Goal: Task Accomplishment & Management: Manage account settings

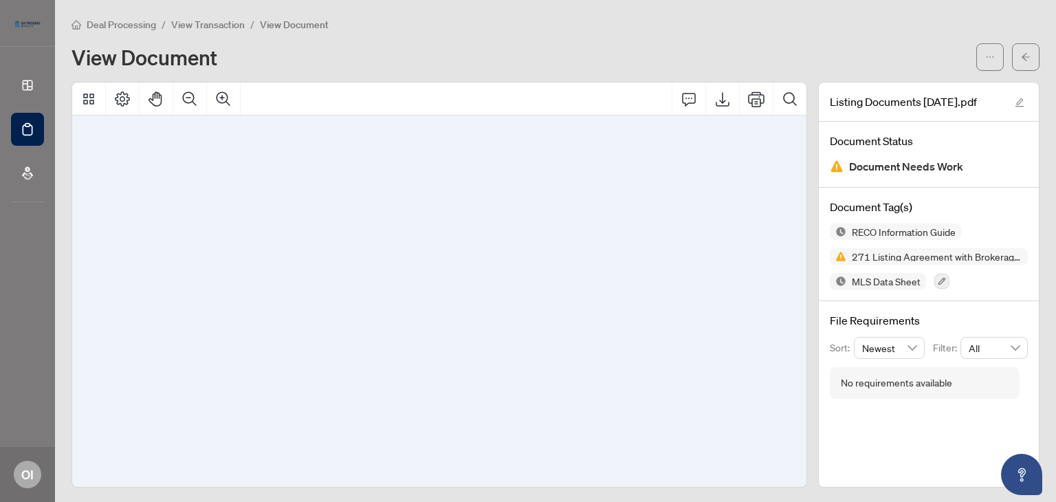
scroll to position [11761, 0]
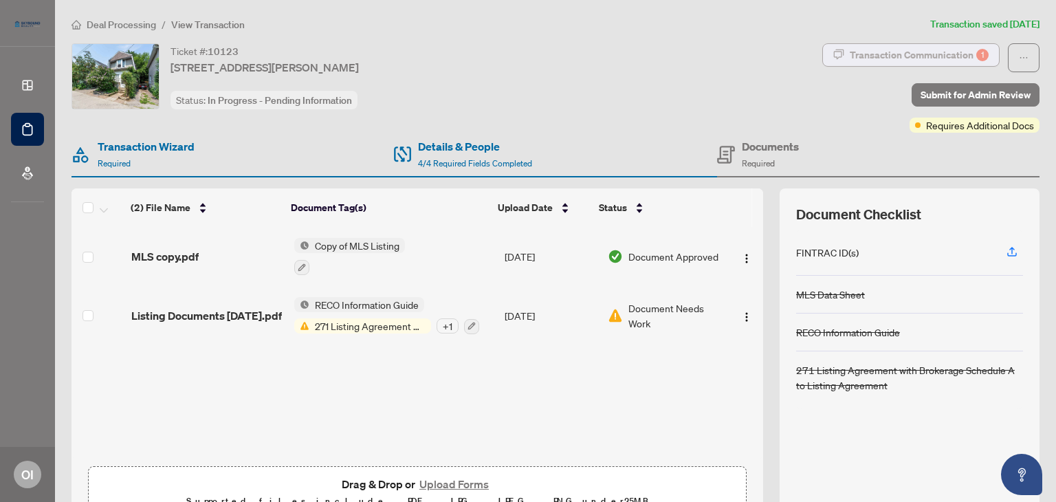
click at [897, 61] on div "Transaction Communication 1" at bounding box center [919, 55] width 139 height 22
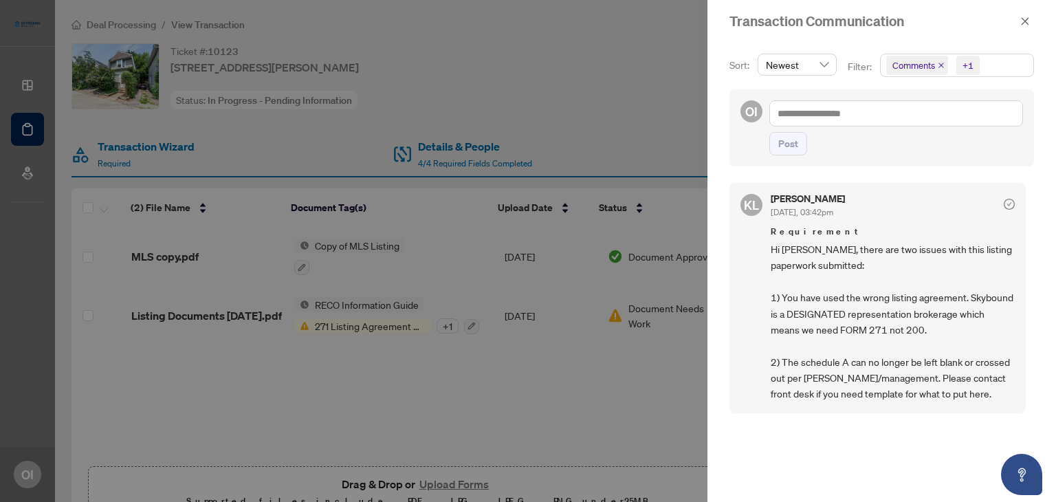
click at [672, 88] on div at bounding box center [528, 251] width 1056 height 502
click at [687, 91] on div at bounding box center [528, 251] width 1056 height 502
click at [1023, 21] on icon "close" at bounding box center [1025, 21] width 10 height 10
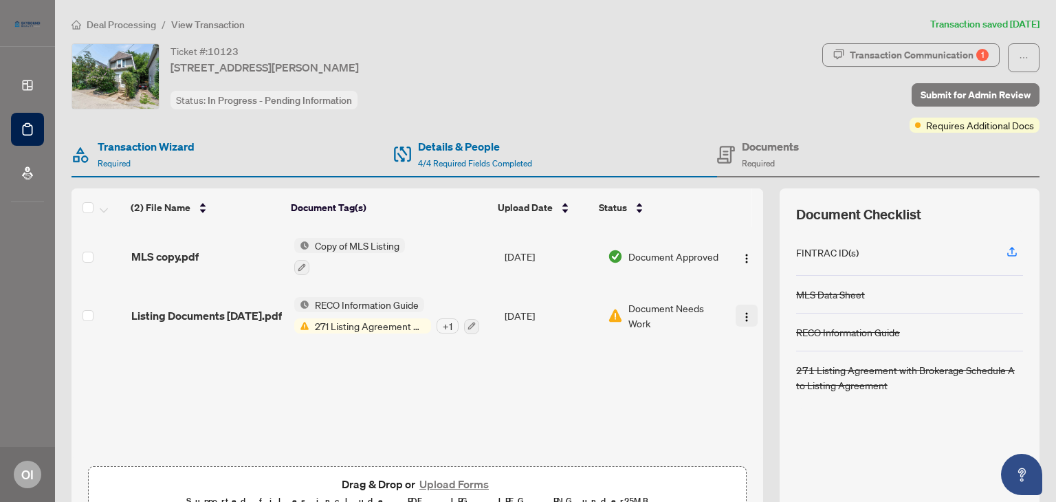
click at [741, 317] on img "button" at bounding box center [746, 316] width 11 height 11
click at [456, 482] on button "Upload Forms" at bounding box center [454, 484] width 78 height 18
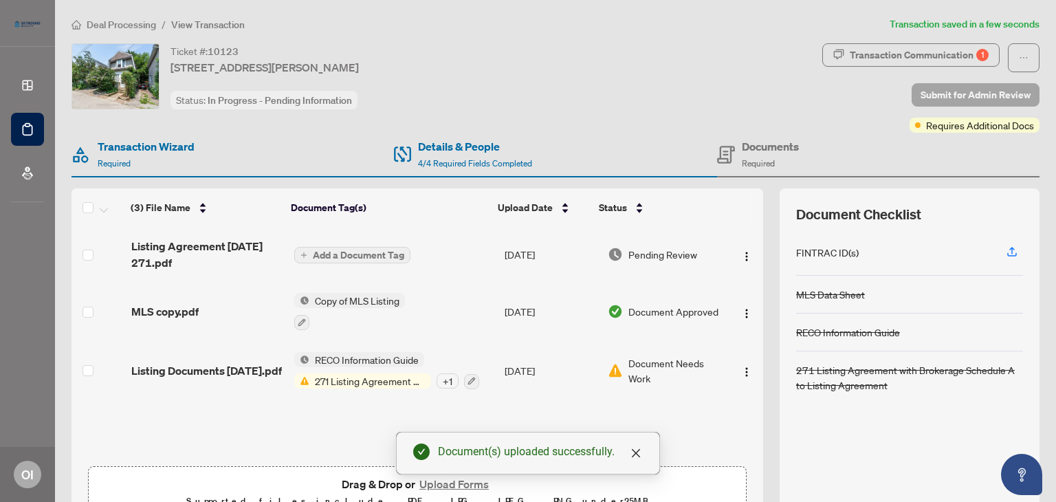
click at [929, 92] on span "Submit for Admin Review" at bounding box center [976, 95] width 110 height 22
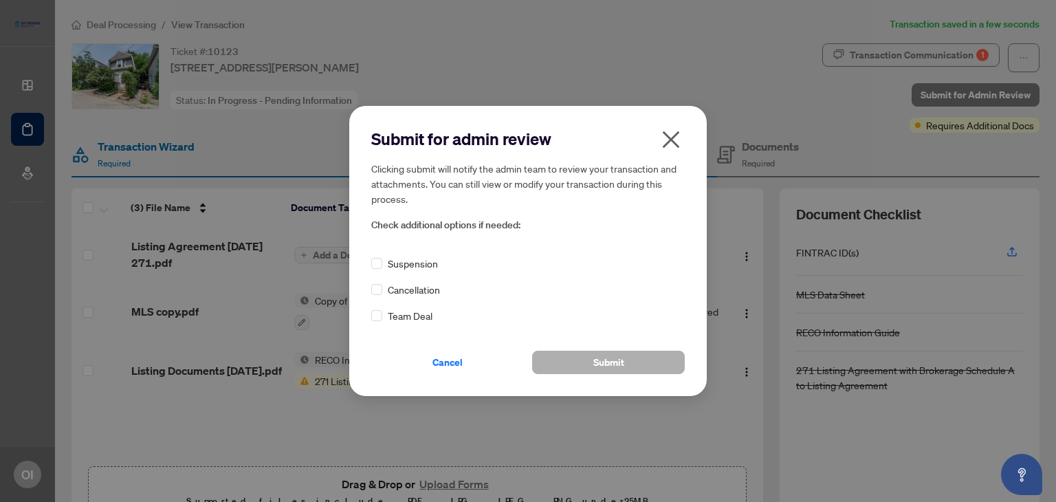
click at [605, 361] on span "Submit" at bounding box center [608, 362] width 31 height 22
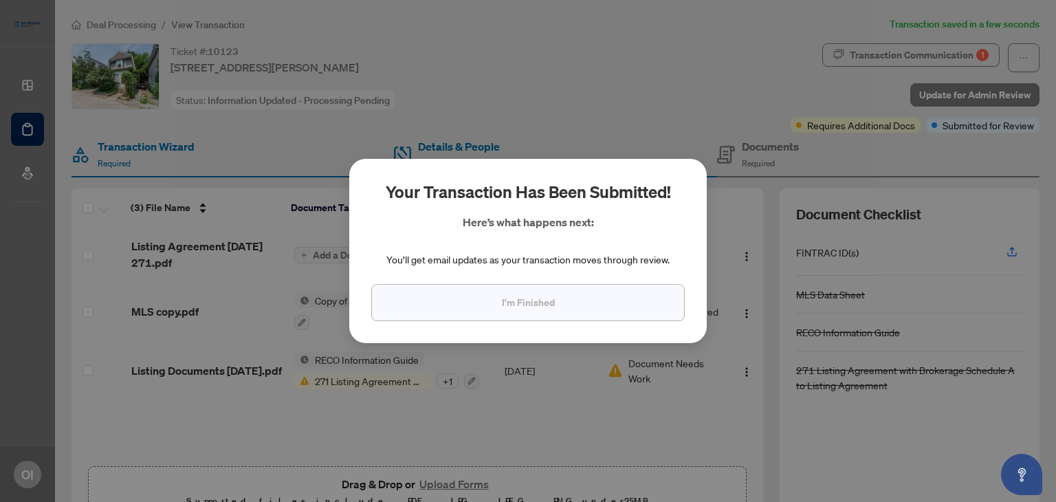
click at [512, 309] on span "I'm Finished" at bounding box center [528, 302] width 53 height 22
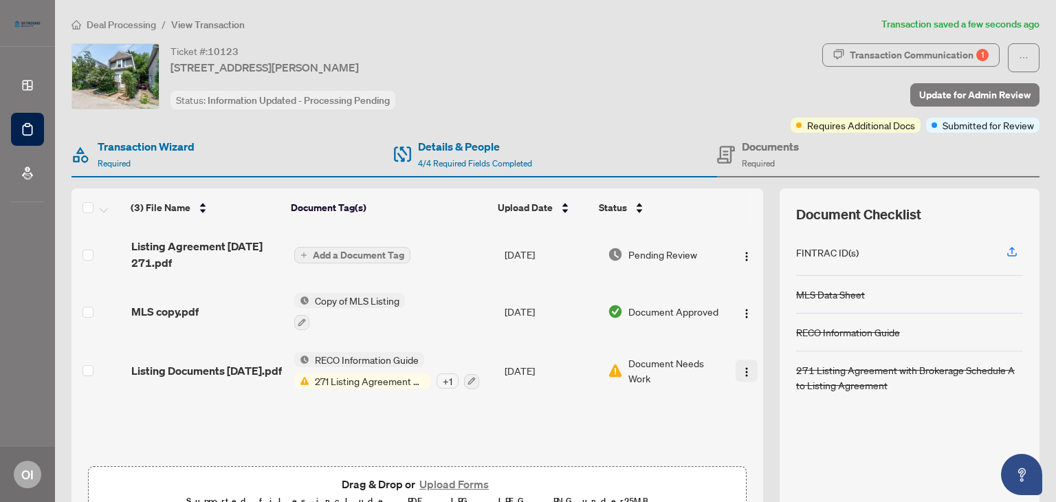
click at [741, 366] on img "button" at bounding box center [746, 371] width 11 height 11
click at [612, 123] on div "Ticket #: [STREET_ADDRESS][PERSON_NAME] Status: Information Updated - Processin…" at bounding box center [428, 87] width 719 height 89
click at [119, 26] on span "Deal Processing" at bounding box center [121, 25] width 69 height 12
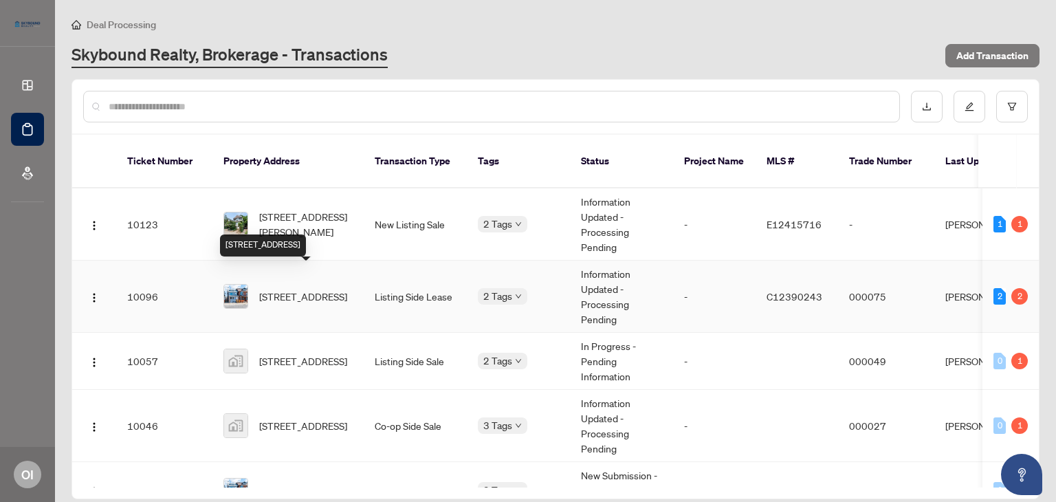
click at [330, 289] on span "[STREET_ADDRESS]" at bounding box center [303, 296] width 88 height 15
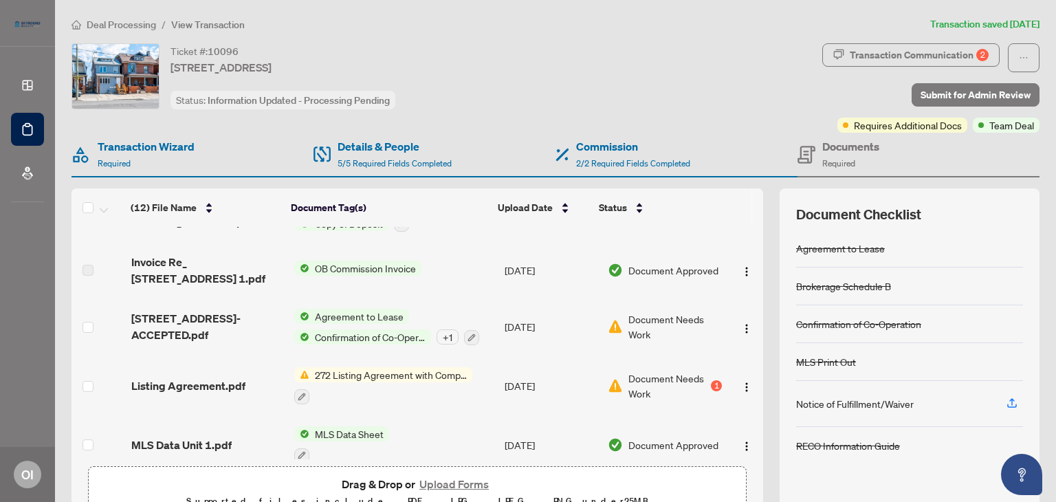
scroll to position [305, 0]
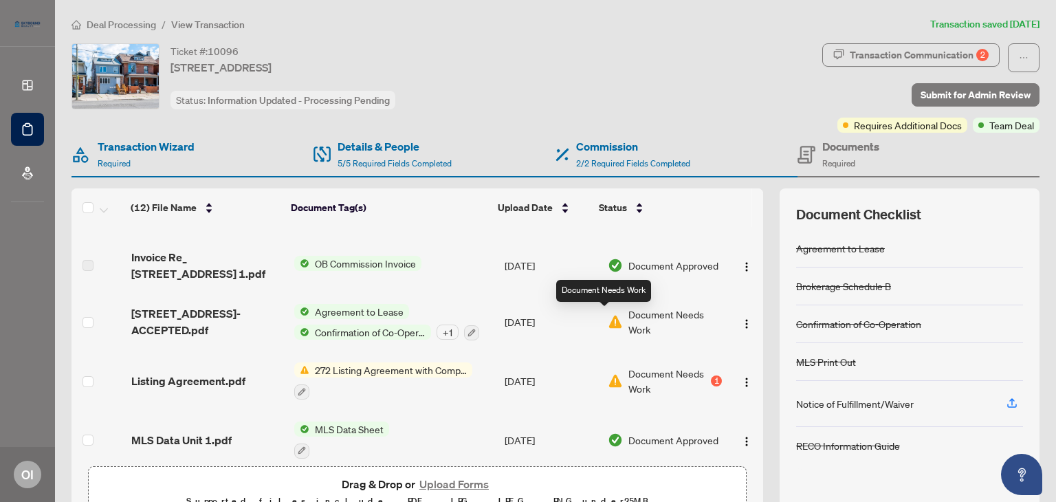
click at [608, 320] on img at bounding box center [615, 321] width 15 height 15
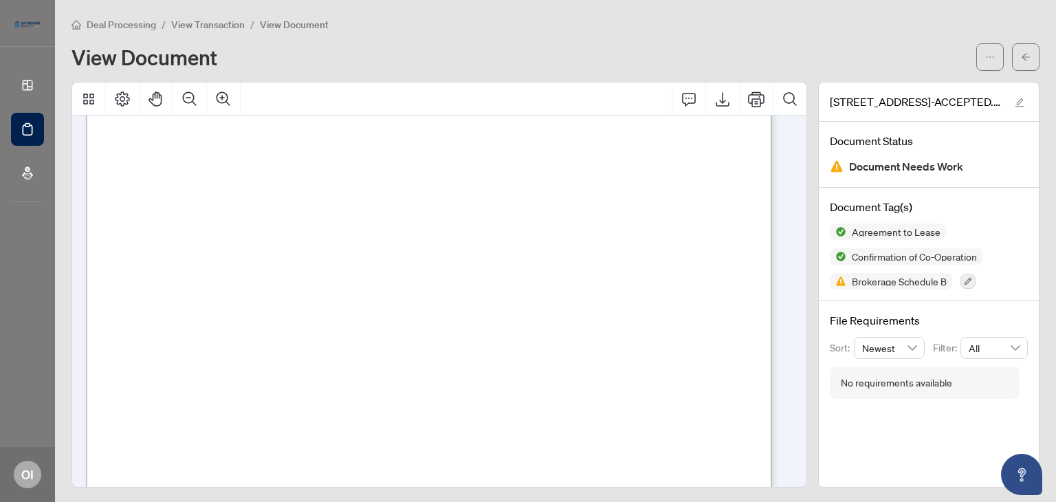
scroll to position [7708, 0]
click at [225, 25] on span "View Transaction" at bounding box center [208, 25] width 74 height 12
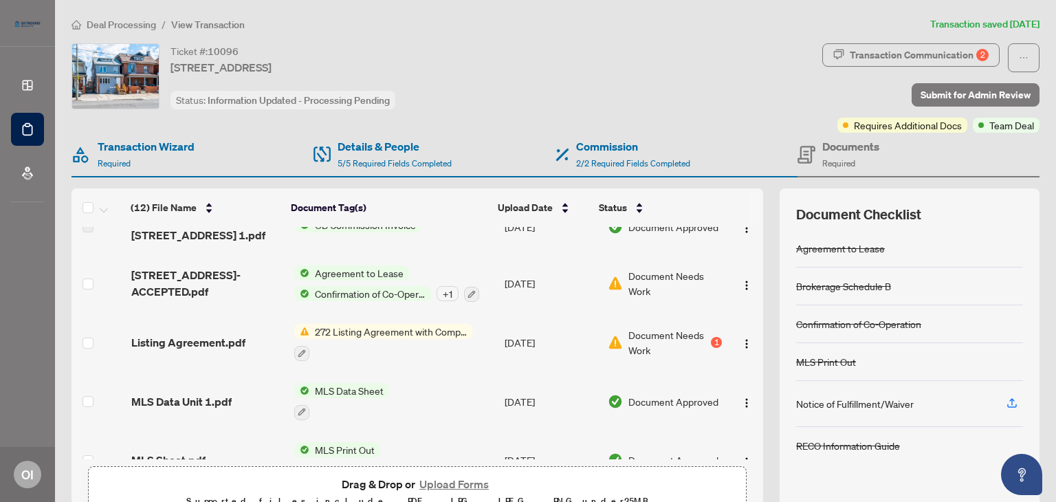
scroll to position [359, 0]
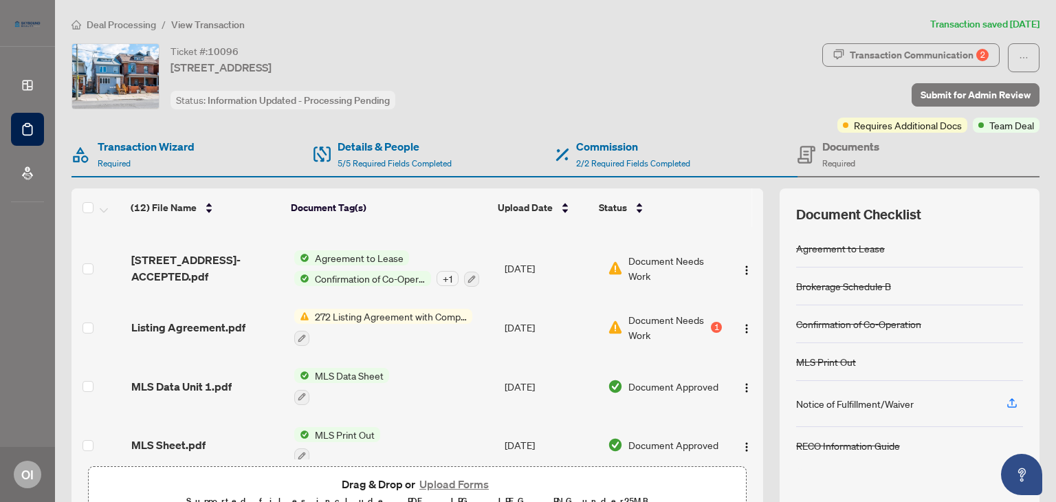
click at [612, 323] on div "Document Needs Work 1" at bounding box center [665, 327] width 115 height 30
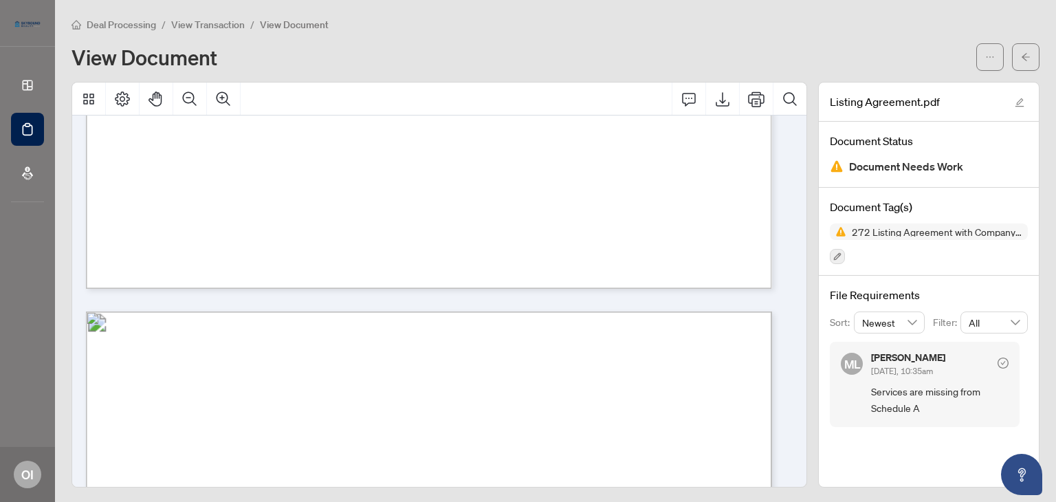
scroll to position [2535, 0]
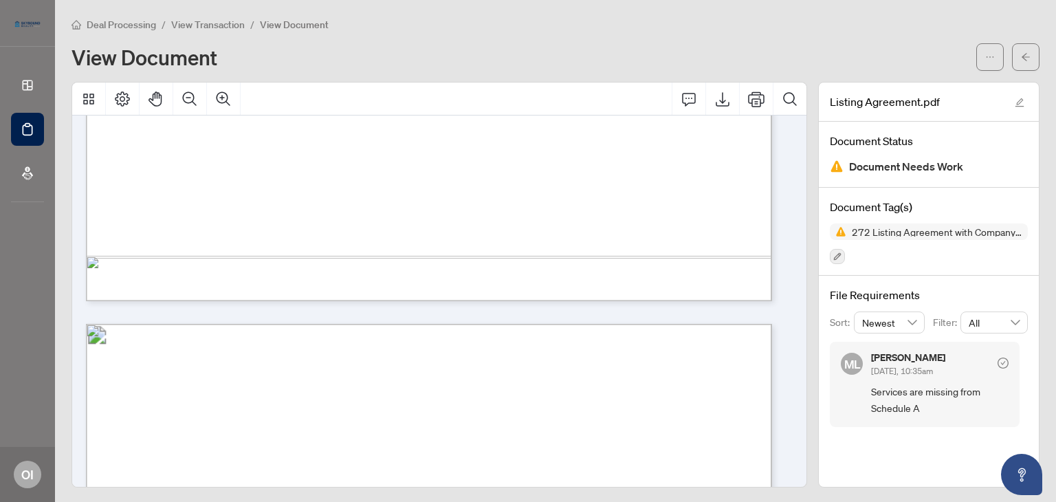
click at [206, 28] on span "View Transaction" at bounding box center [208, 25] width 74 height 12
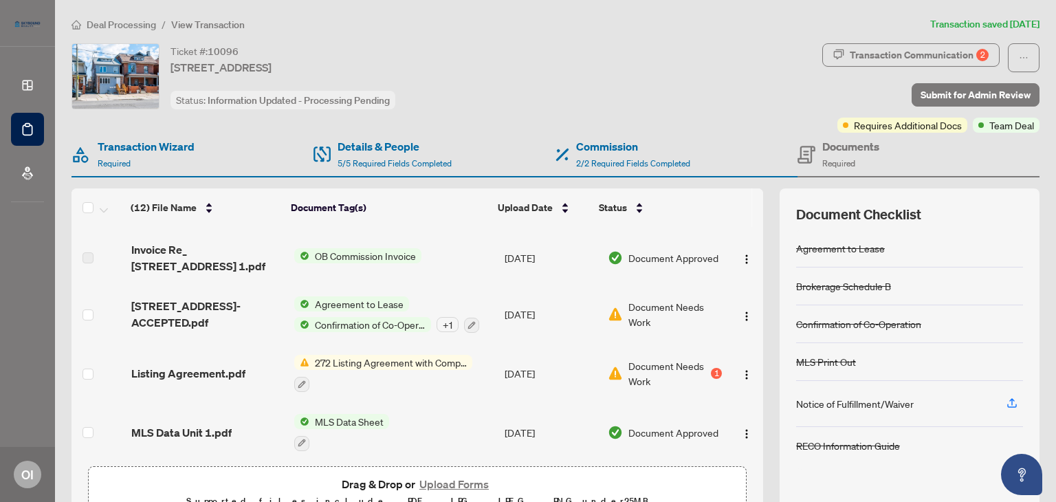
scroll to position [314, 0]
click at [478, 479] on button "Upload Forms" at bounding box center [454, 484] width 78 height 18
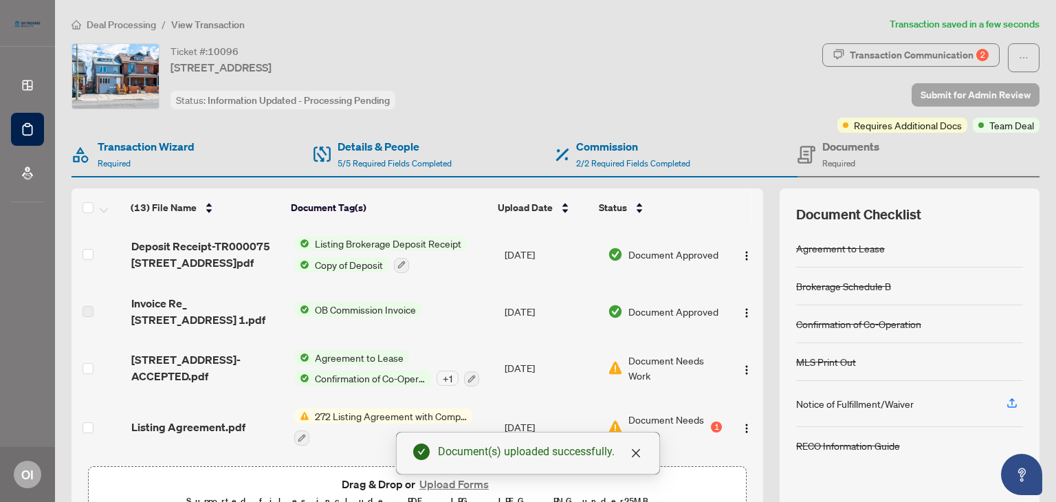
click at [927, 94] on span "Submit for Admin Review" at bounding box center [976, 95] width 110 height 22
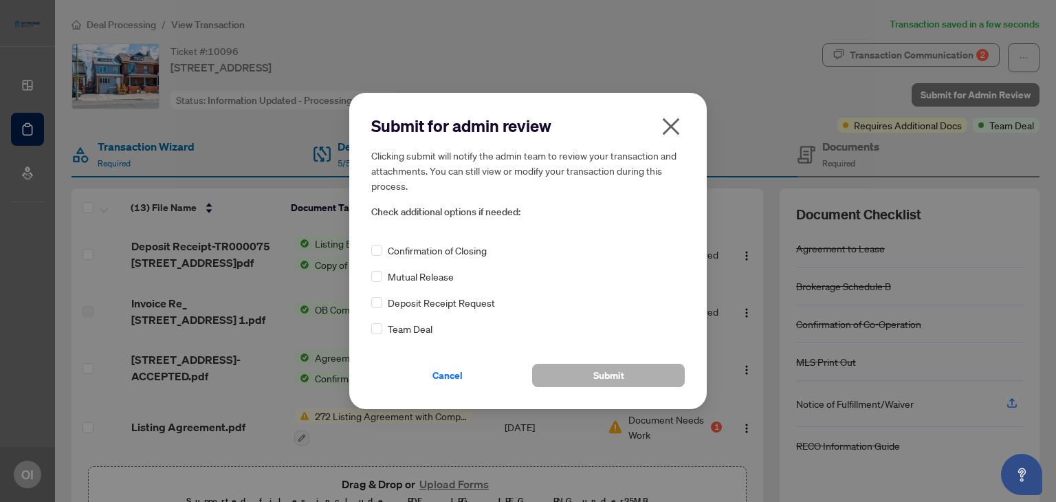
click at [630, 377] on button "Submit" at bounding box center [608, 375] width 153 height 23
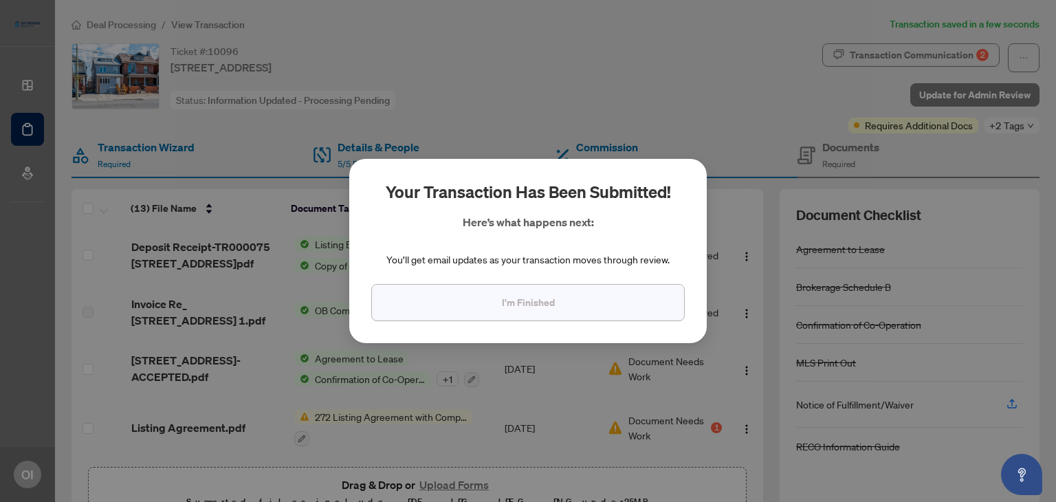
click at [549, 307] on span "I'm Finished" at bounding box center [528, 302] width 53 height 22
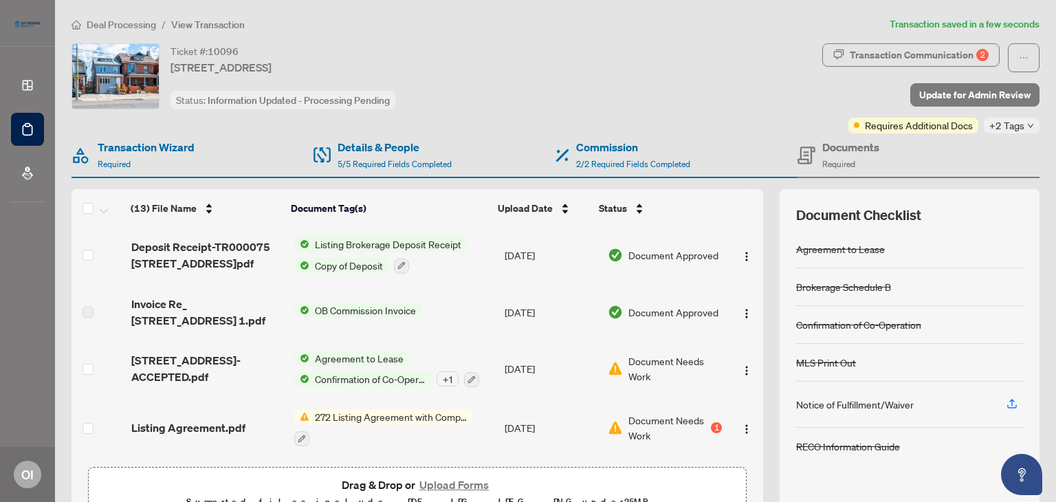
click at [135, 23] on span "Deal Processing" at bounding box center [121, 25] width 69 height 12
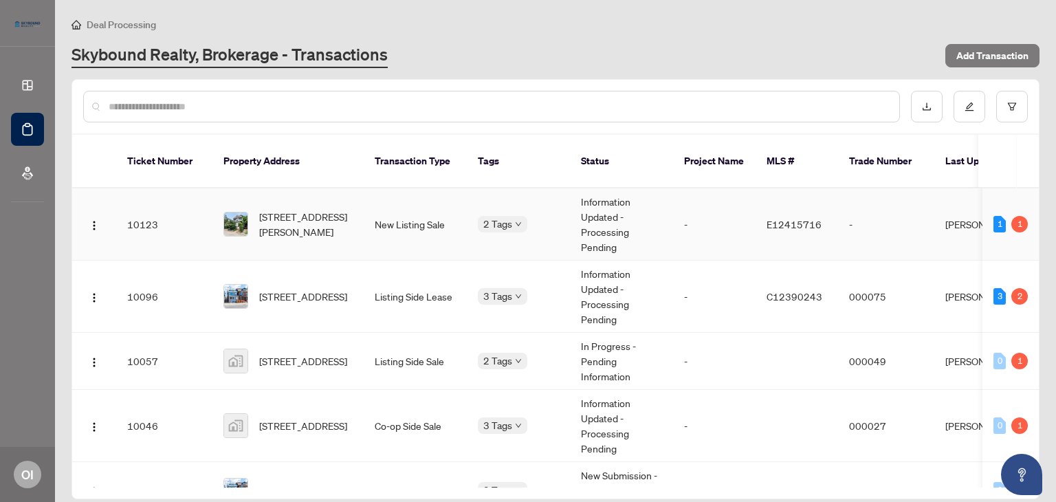
click at [573, 195] on td "Information Updated - Processing Pending" at bounding box center [621, 224] width 103 height 72
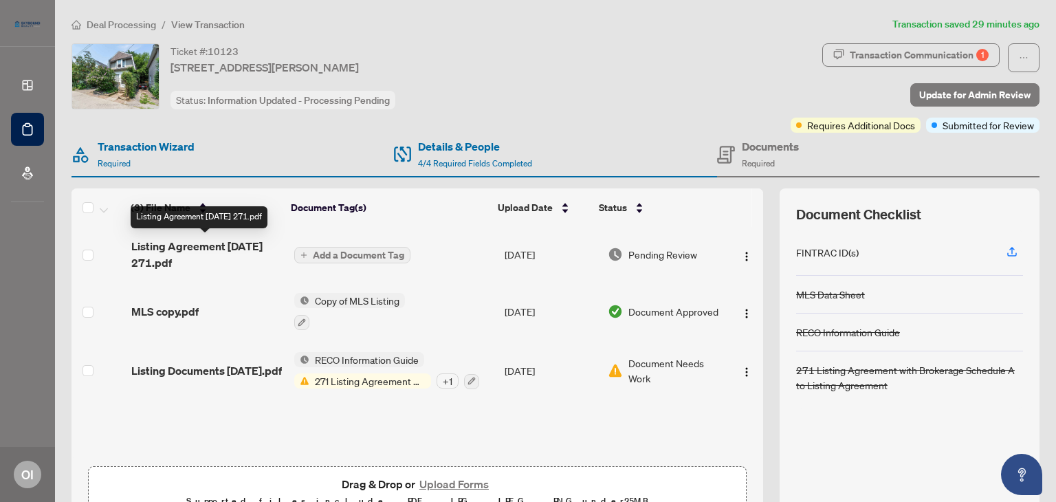
click at [243, 243] on span "Listing Agreement [DATE] 271.pdf" at bounding box center [206, 254] width 151 height 33
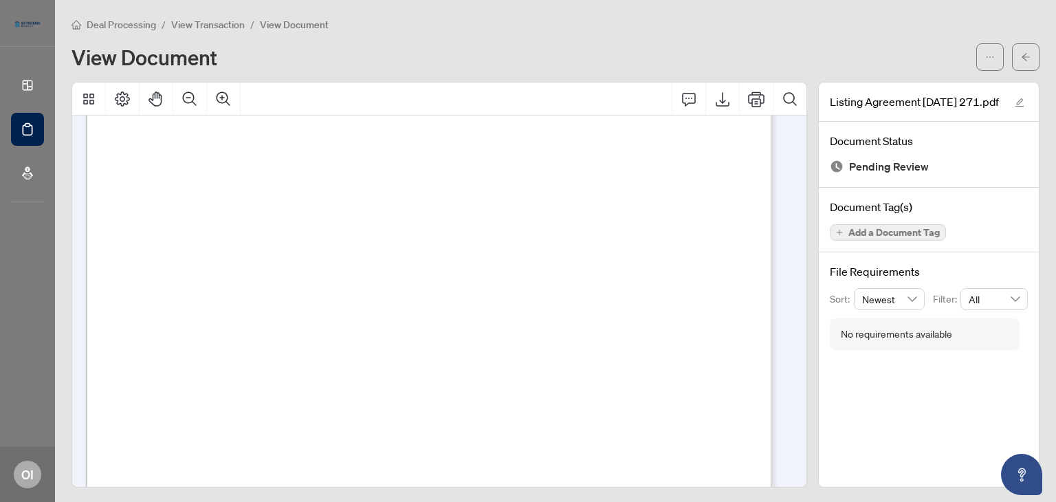
scroll to position [757, 0]
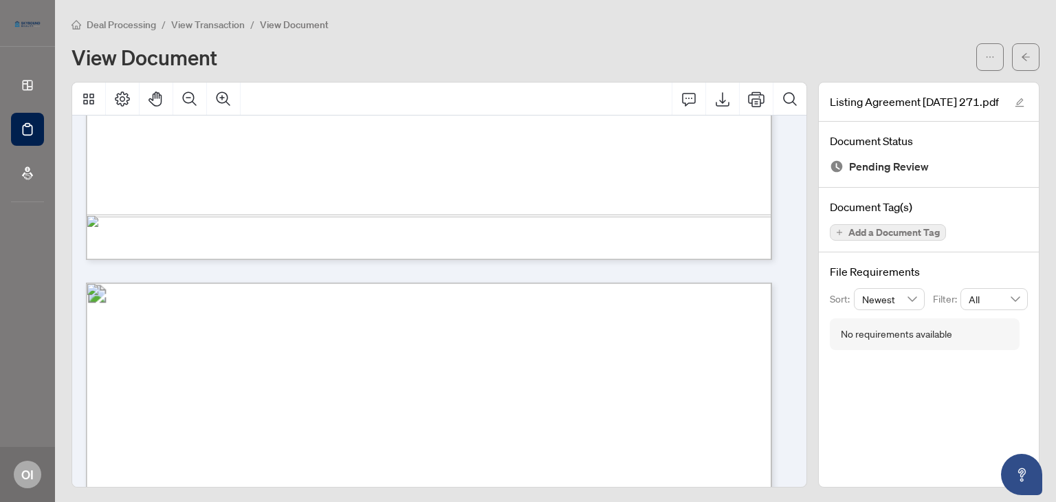
click at [198, 25] on span "View Transaction" at bounding box center [208, 25] width 74 height 12
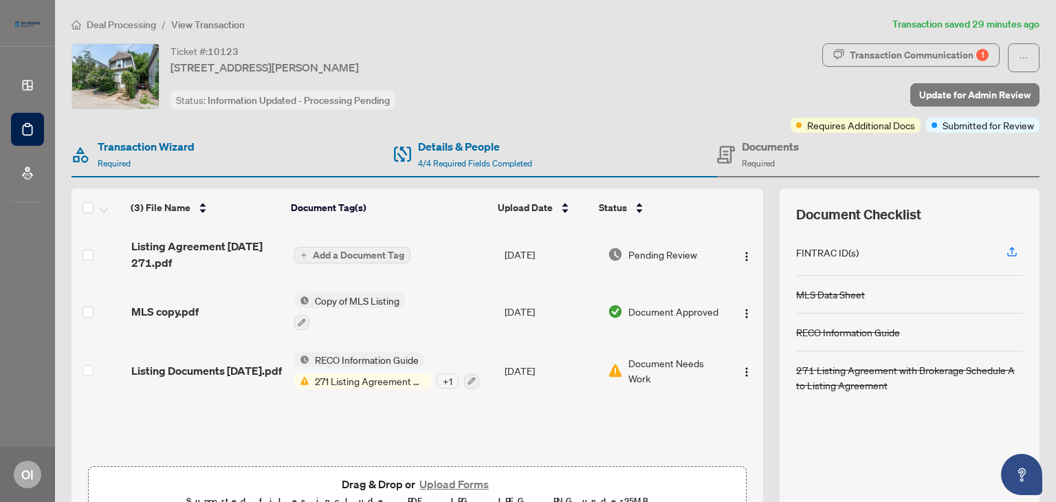
click at [111, 25] on span "Deal Processing" at bounding box center [121, 25] width 69 height 12
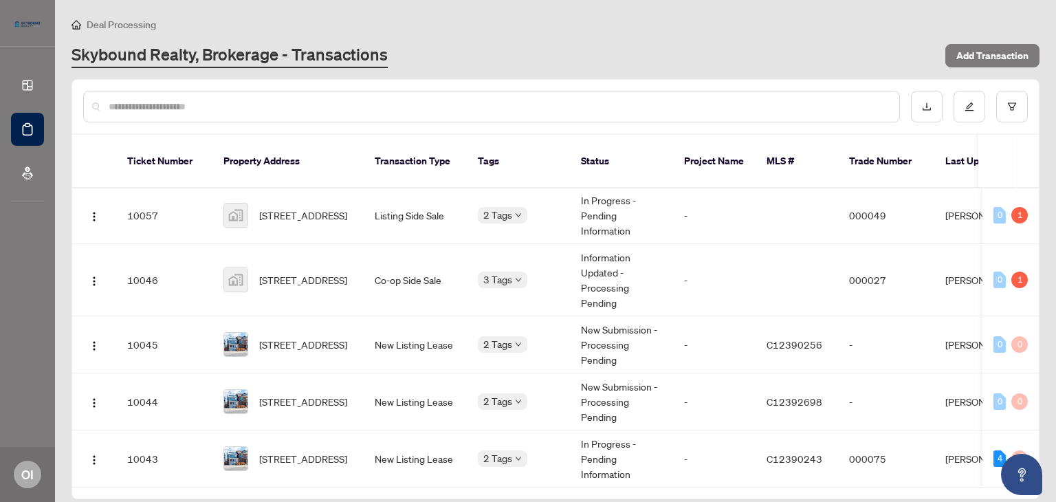
scroll to position [147, 0]
click at [415, 252] on td "Co-op Side Sale" at bounding box center [415, 280] width 103 height 72
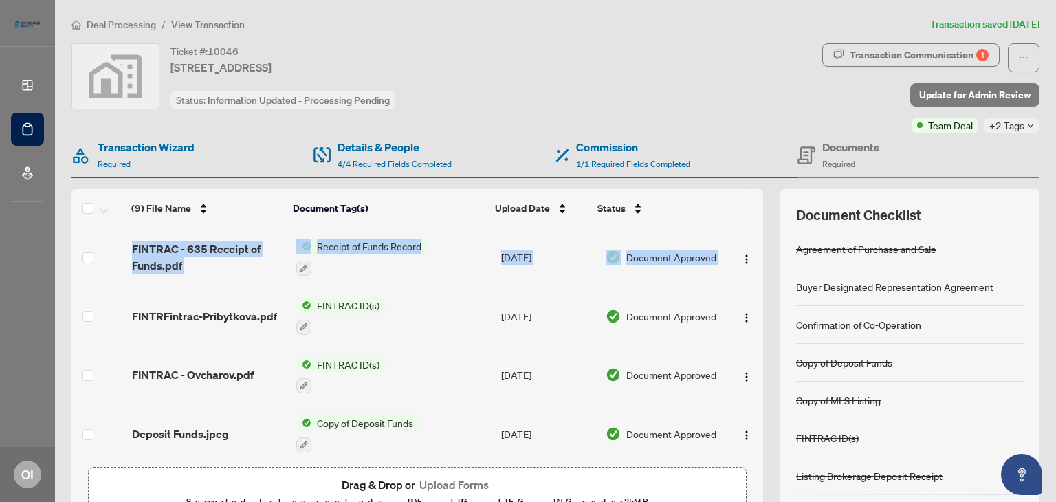
drag, startPoint x: 748, startPoint y: 259, endPoint x: 753, endPoint y: 339, distance: 79.9
click at [753, 339] on div "(9) File Name Document Tag(s) Upload Date Status (9) File Name Document Tag(s) …" at bounding box center [555, 357] width 968 height 337
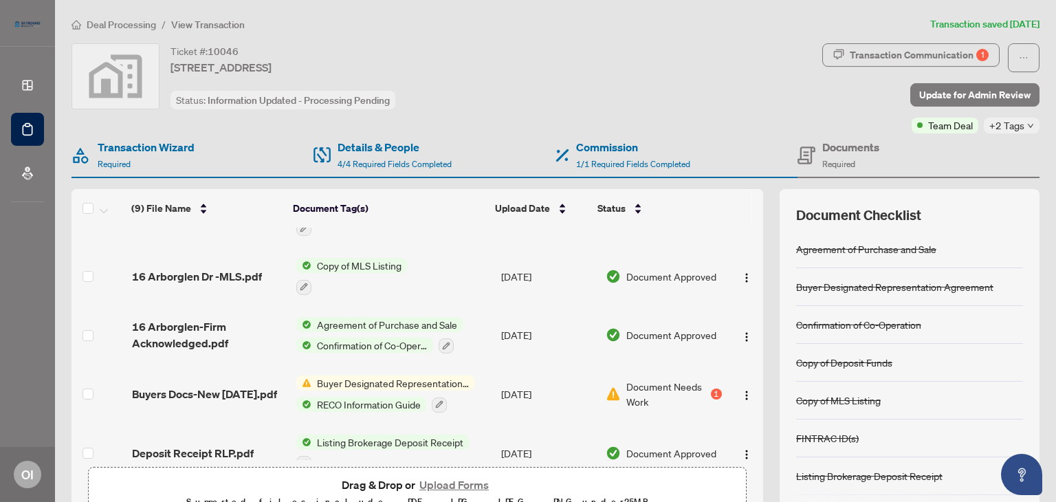
scroll to position [245, 0]
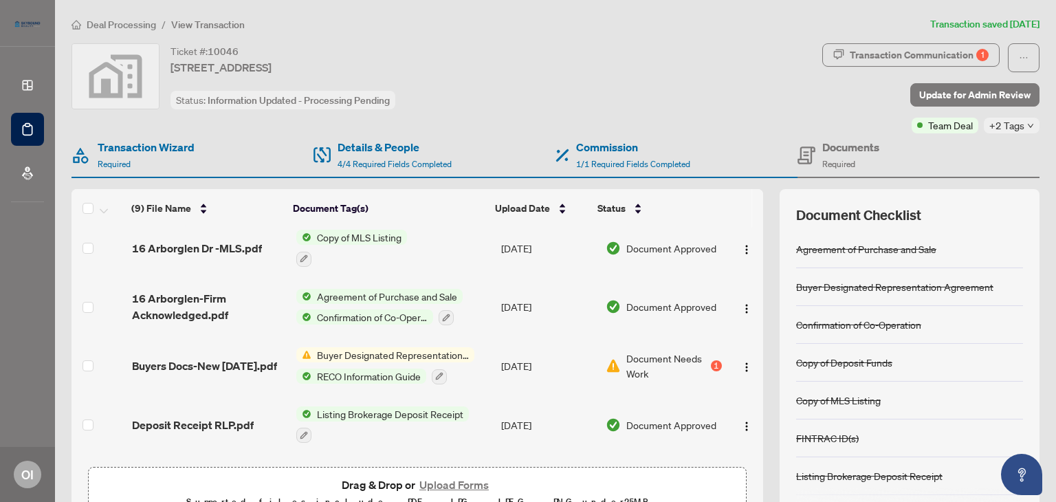
click at [670, 395] on td "Document Approved" at bounding box center [663, 424] width 126 height 59
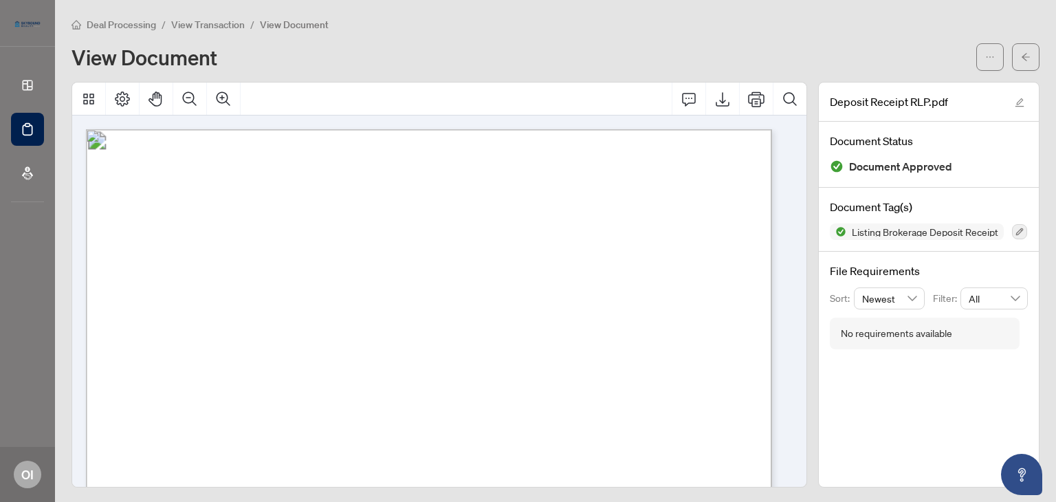
click at [214, 25] on span "View Transaction" at bounding box center [208, 25] width 74 height 12
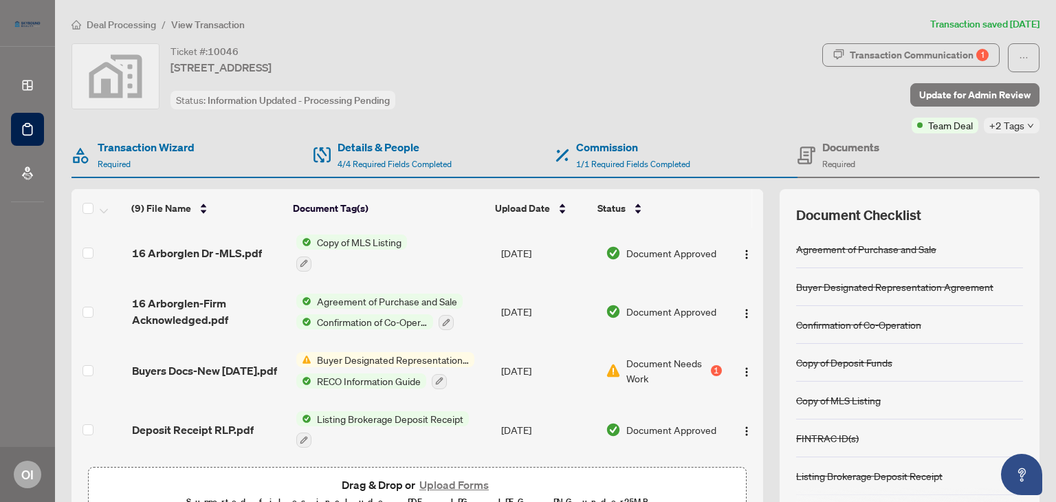
scroll to position [241, 0]
click at [915, 56] on div "Transaction Communication 1" at bounding box center [919, 55] width 139 height 22
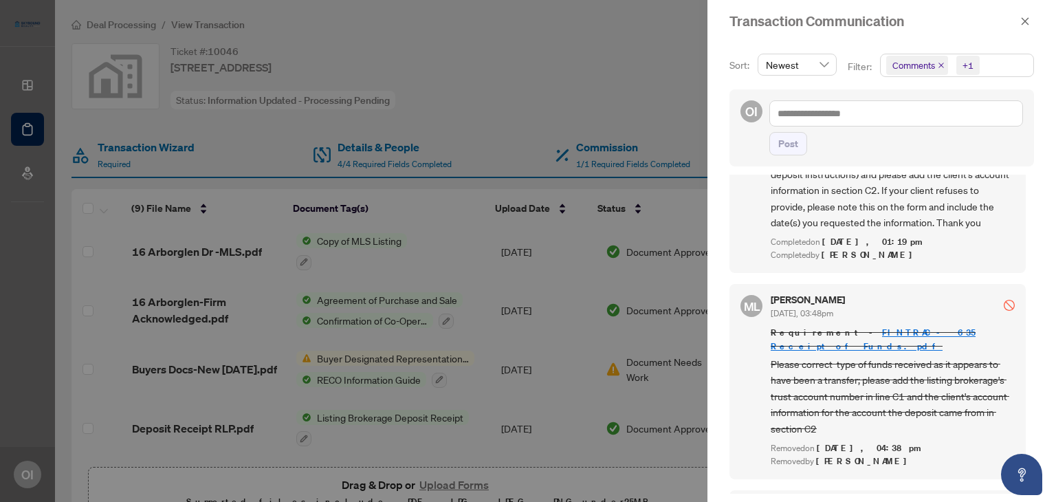
scroll to position [0, 0]
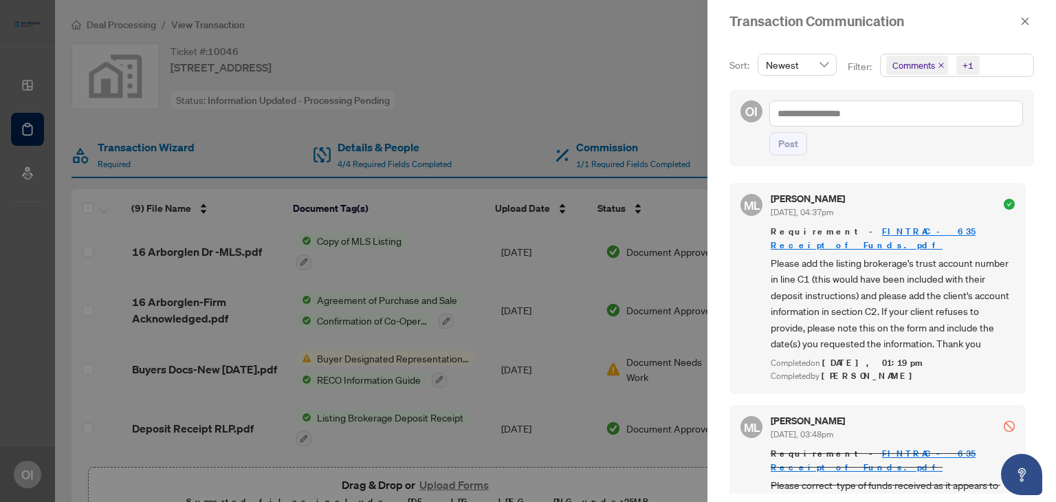
click at [1006, 151] on div "Post" at bounding box center [896, 143] width 254 height 23
click at [678, 71] on div at bounding box center [528, 251] width 1056 height 502
click at [1024, 23] on icon "close" at bounding box center [1026, 21] width 8 height 8
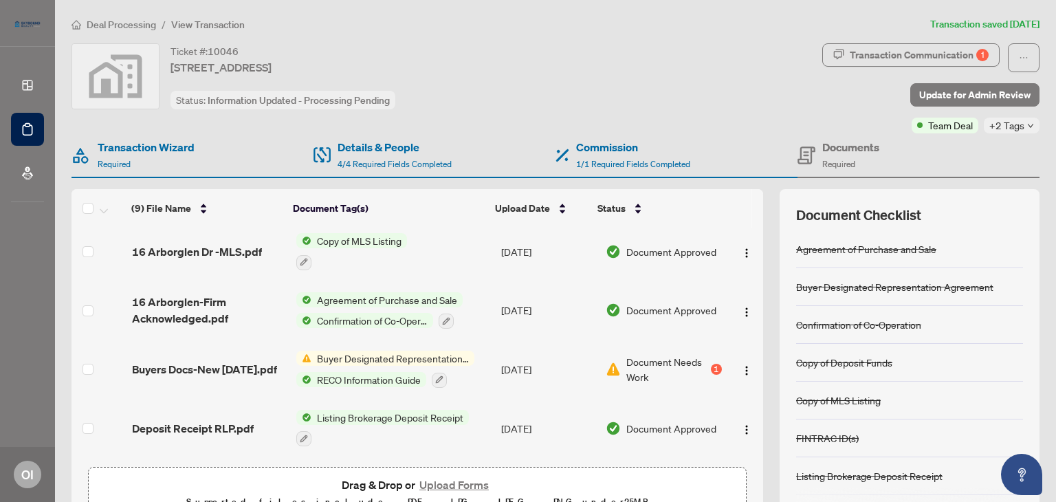
click at [195, 23] on span "View Transaction" at bounding box center [208, 25] width 74 height 12
click at [131, 21] on span "Deal Processing" at bounding box center [121, 25] width 69 height 12
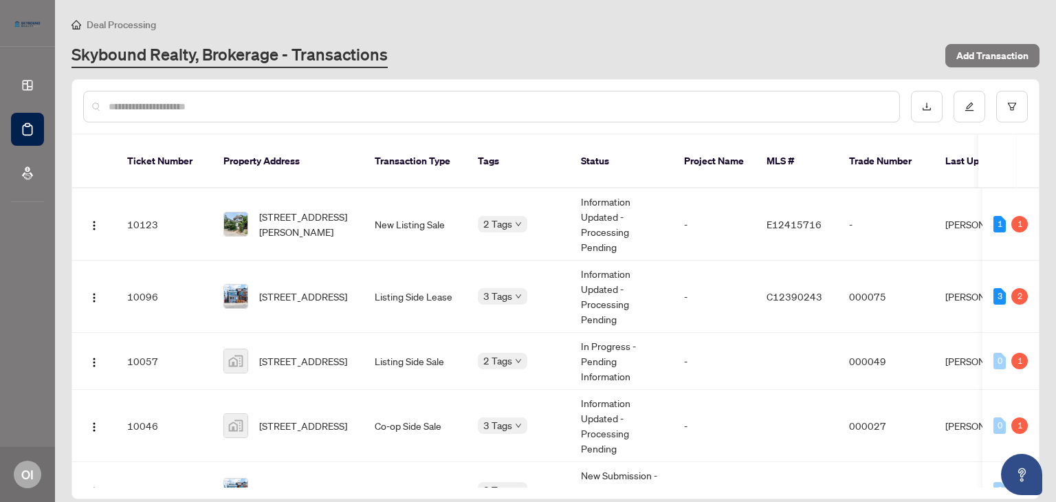
click at [108, 27] on span "Deal Processing" at bounding box center [121, 25] width 69 height 12
click at [278, 289] on span "[STREET_ADDRESS]" at bounding box center [303, 296] width 88 height 15
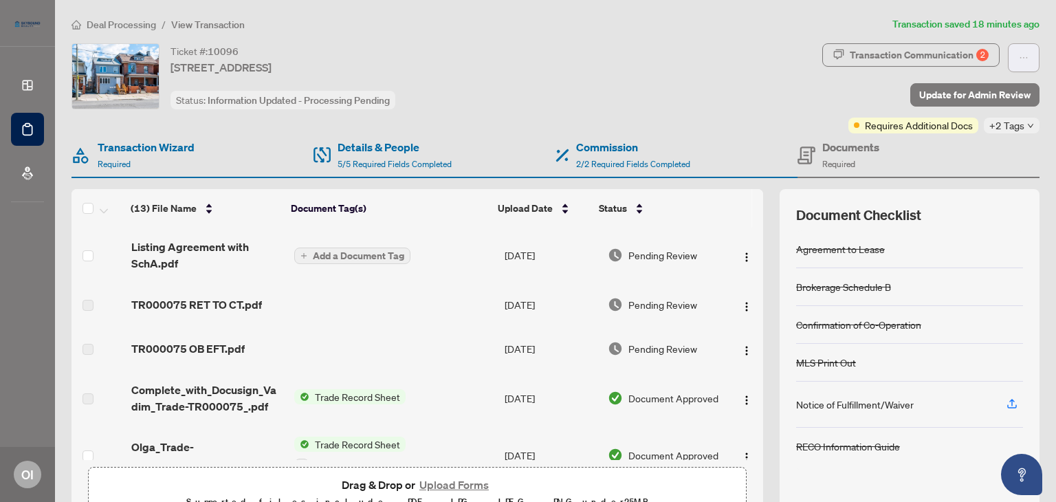
click at [1019, 53] on icon "ellipsis" at bounding box center [1024, 58] width 10 height 10
click at [963, 86] on span "Transaction Permissions" at bounding box center [965, 87] width 105 height 15
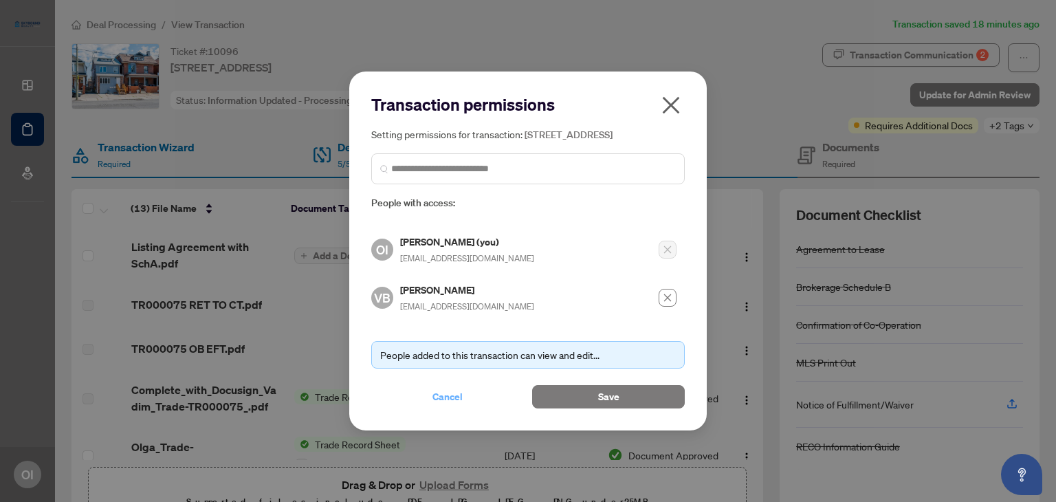
click at [447, 400] on span "Cancel" at bounding box center [447, 397] width 30 height 22
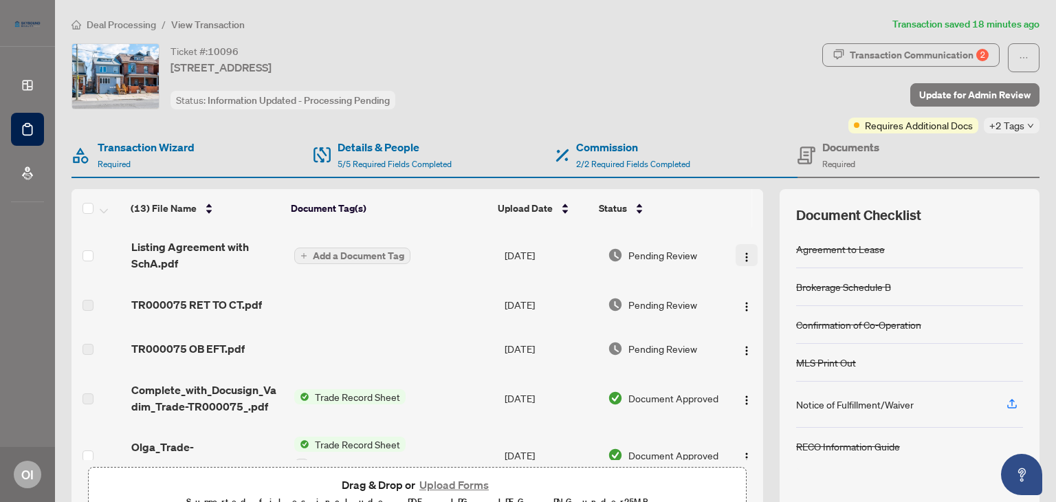
click at [741, 255] on img "button" at bounding box center [746, 257] width 11 height 11
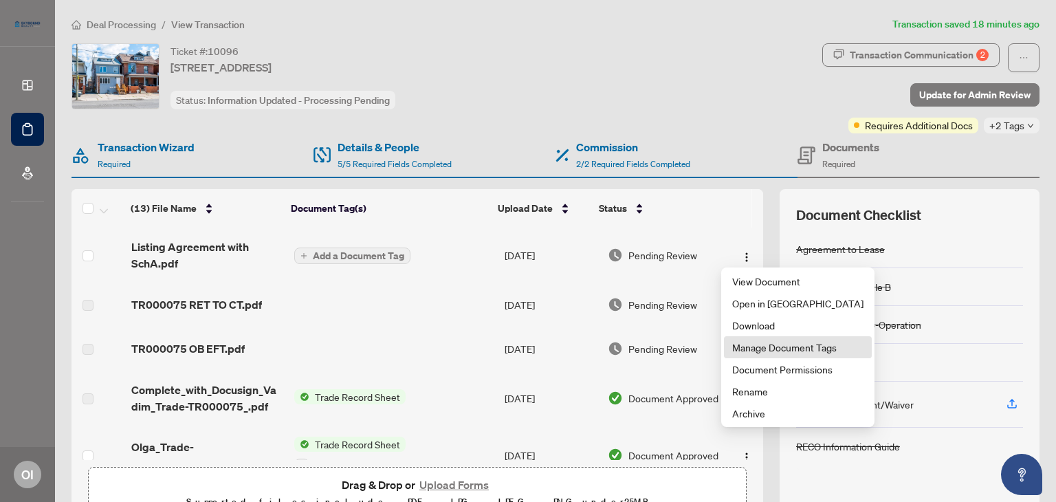
click at [762, 355] on li "Manage Document Tags" at bounding box center [798, 347] width 148 height 22
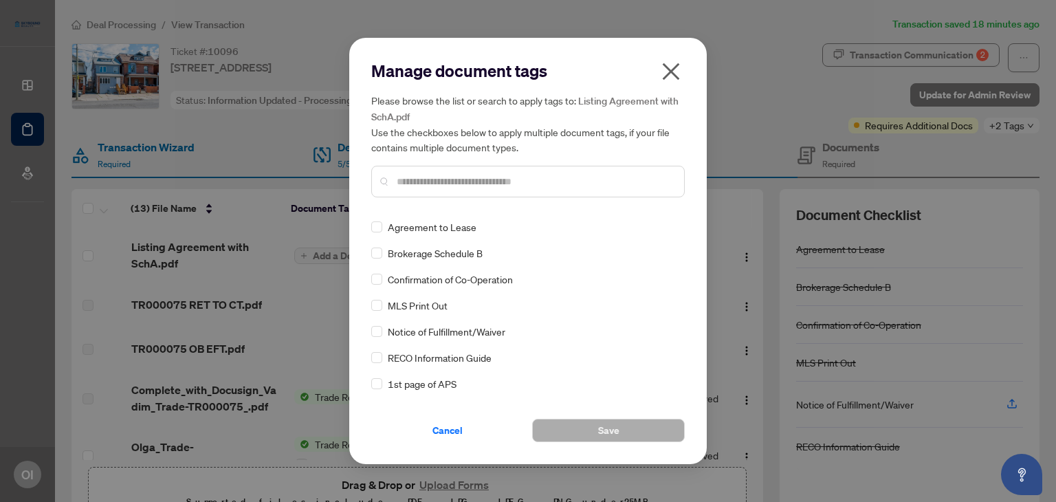
click at [670, 77] on icon "close" at bounding box center [671, 71] width 22 height 22
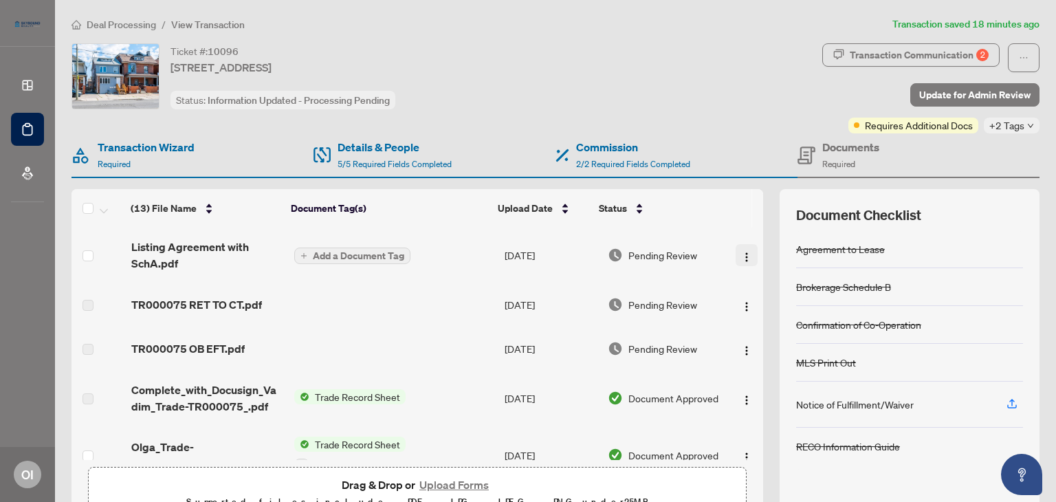
click at [741, 257] on img "button" at bounding box center [746, 257] width 11 height 11
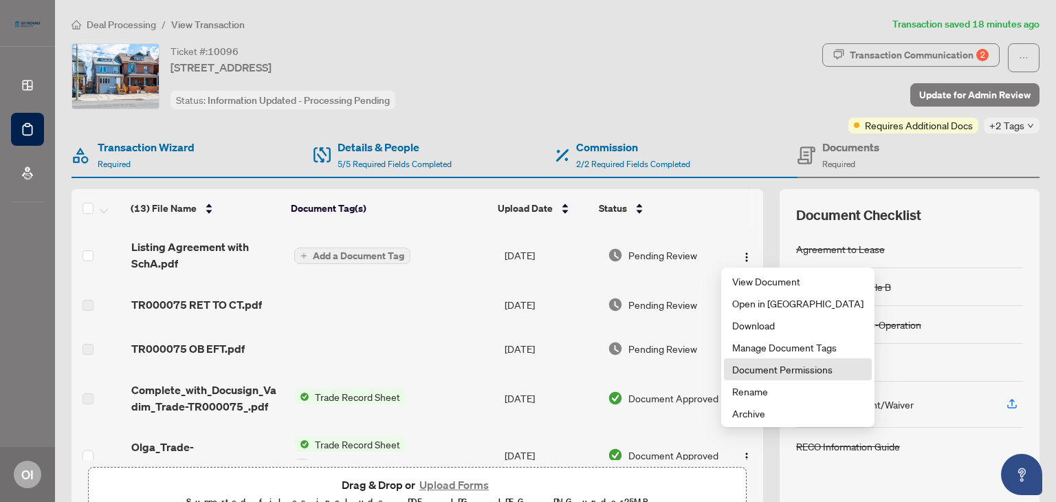
click at [786, 366] on span "Document Permissions" at bounding box center [797, 369] width 131 height 15
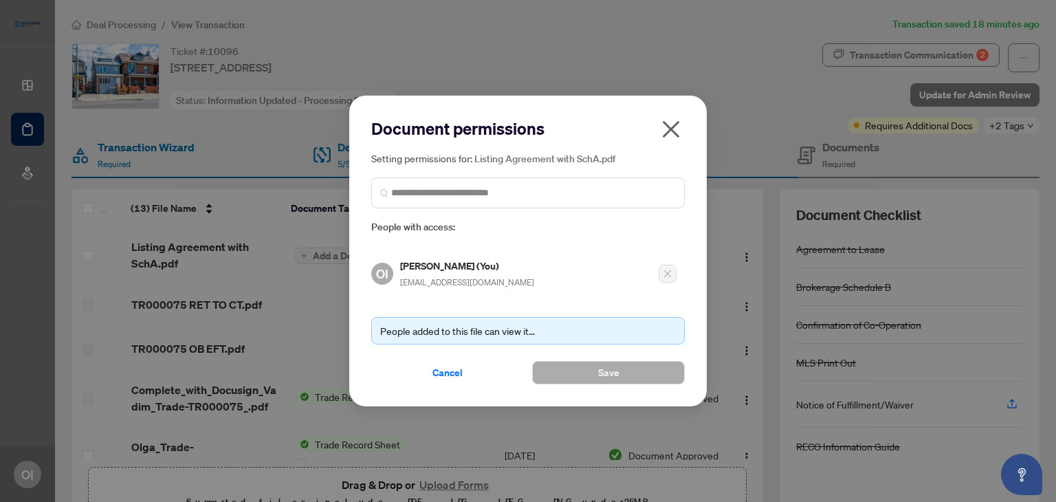
click at [563, 320] on div "People added to this file can view it..." at bounding box center [527, 330] width 313 height 27
click at [514, 193] on input "search" at bounding box center [533, 193] width 285 height 14
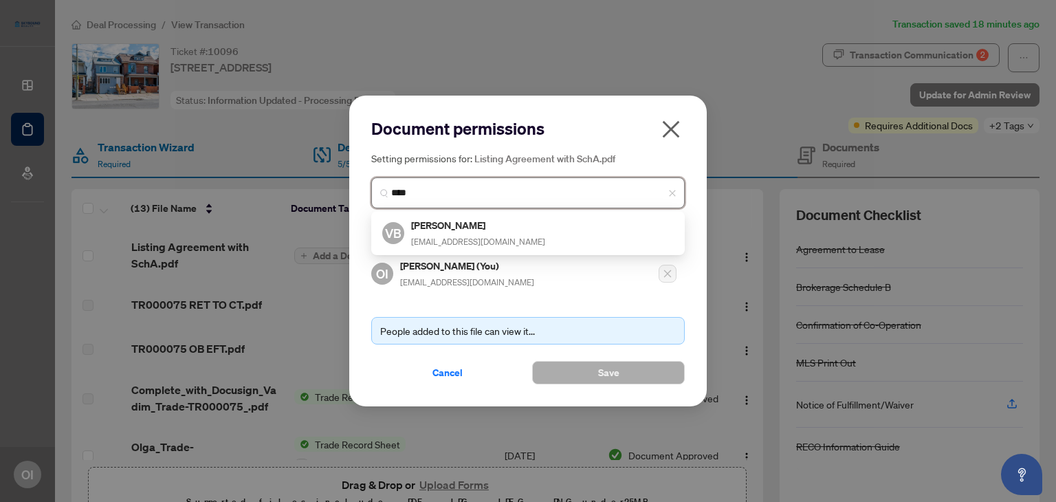
type input "*****"
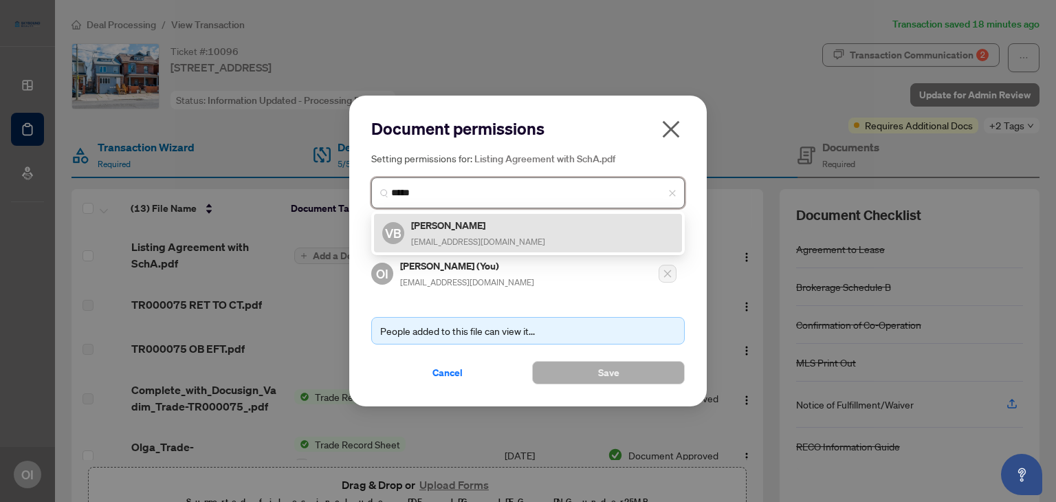
click at [498, 232] on h5 "[PERSON_NAME]" at bounding box center [478, 225] width 134 height 16
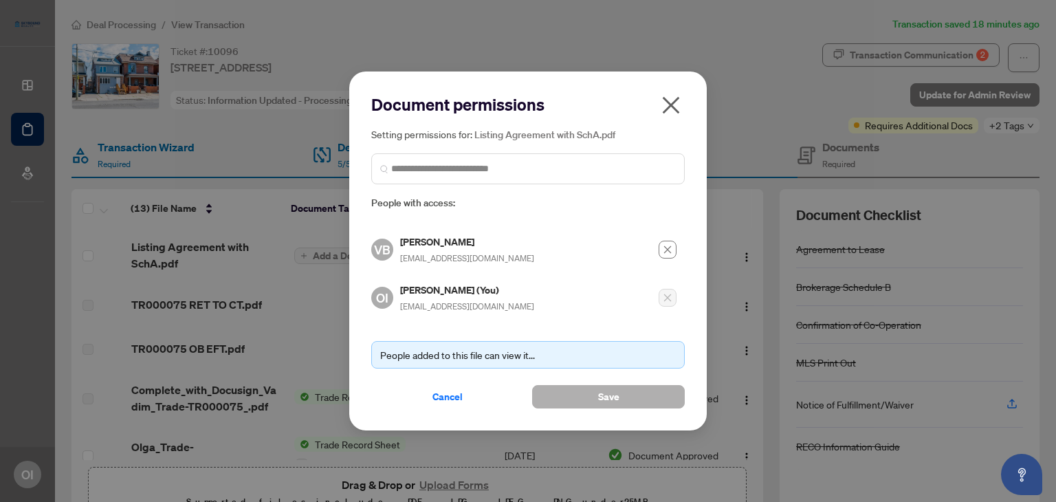
click at [619, 399] on span "Save" at bounding box center [608, 397] width 21 height 22
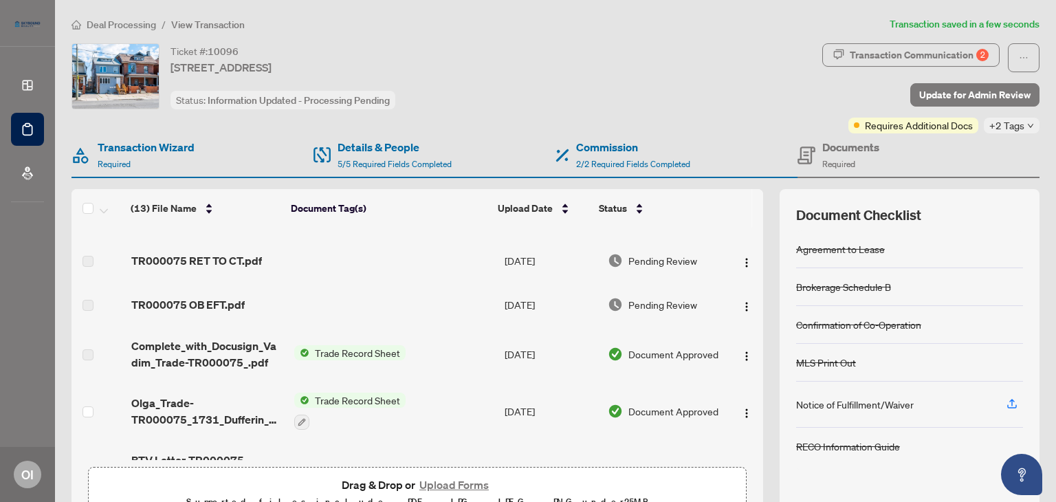
scroll to position [49, 0]
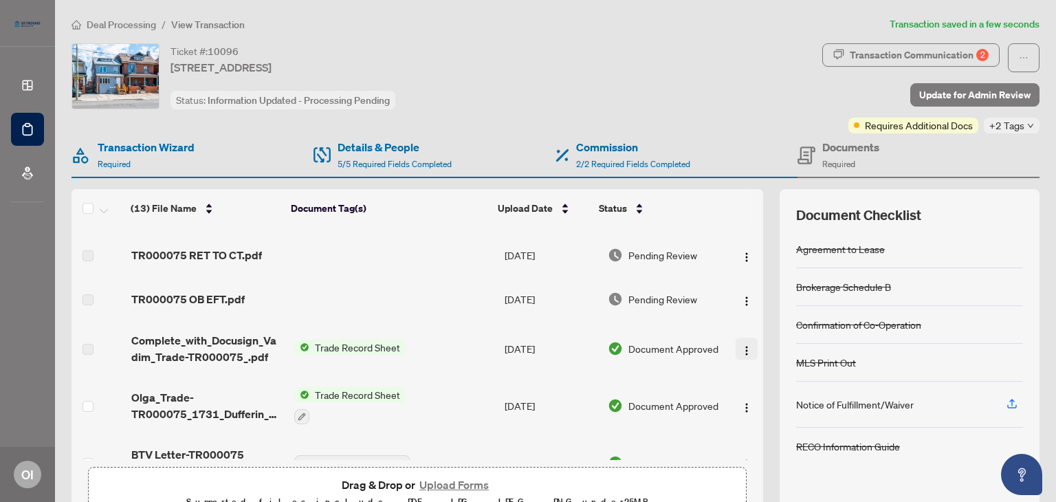
click at [741, 345] on img "button" at bounding box center [746, 350] width 11 height 11
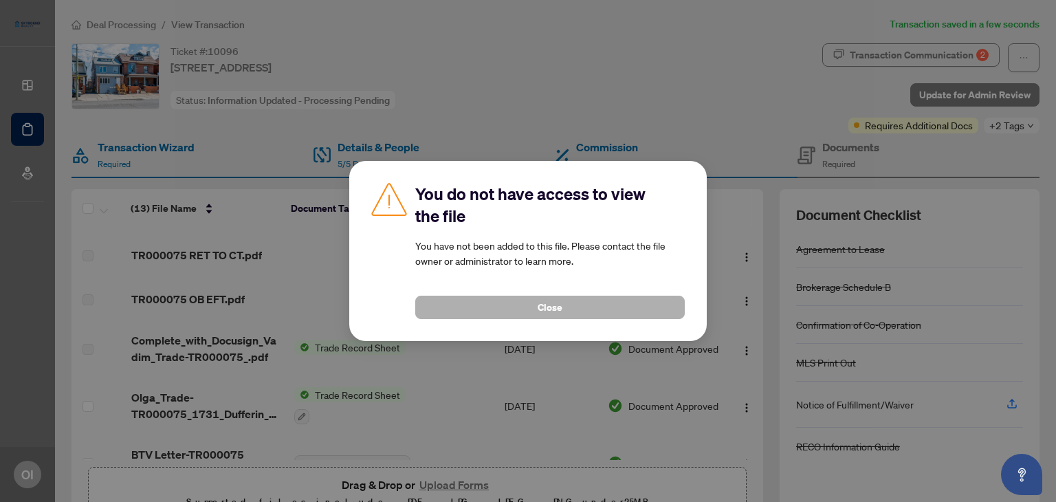
click at [577, 309] on button "Close" at bounding box center [549, 307] width 269 height 23
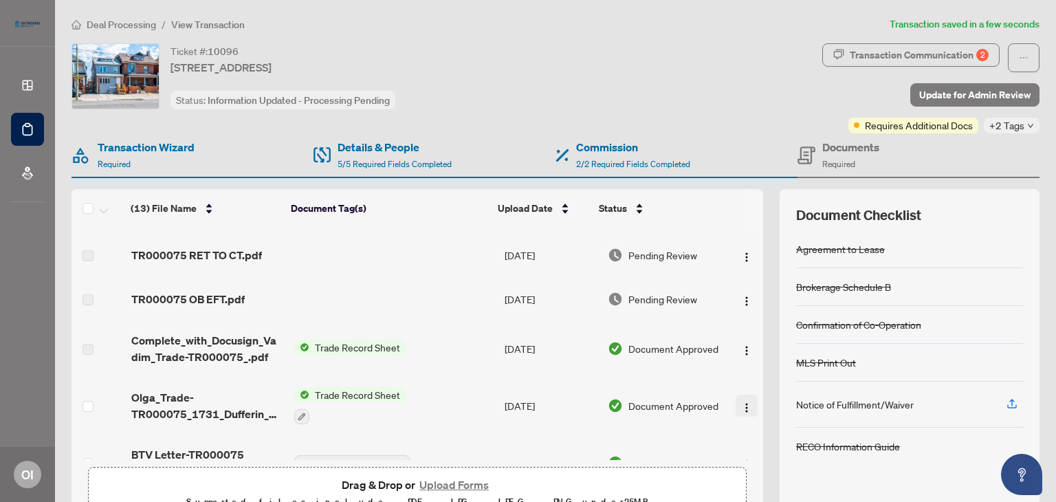
click at [741, 404] on img "button" at bounding box center [746, 407] width 11 height 11
click at [752, 217] on th at bounding box center [757, 208] width 11 height 38
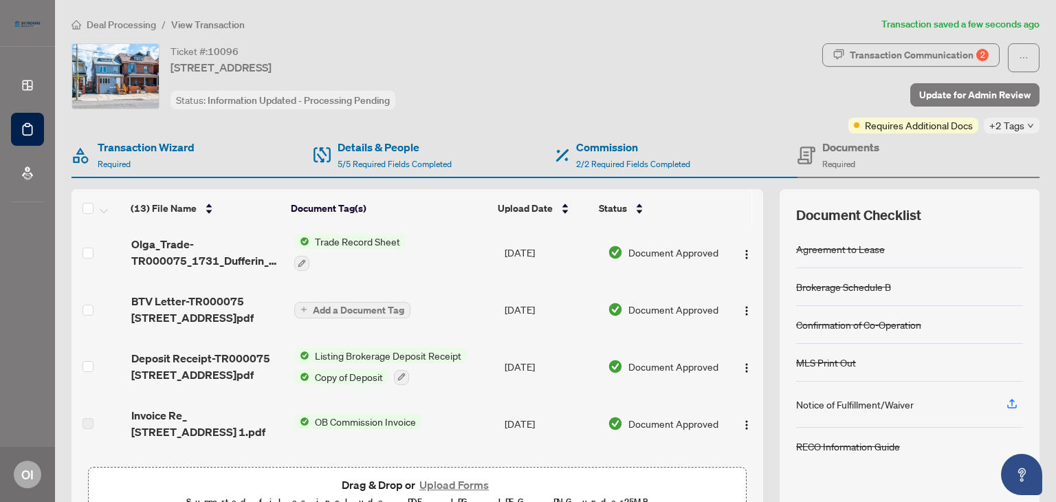
scroll to position [204, 0]
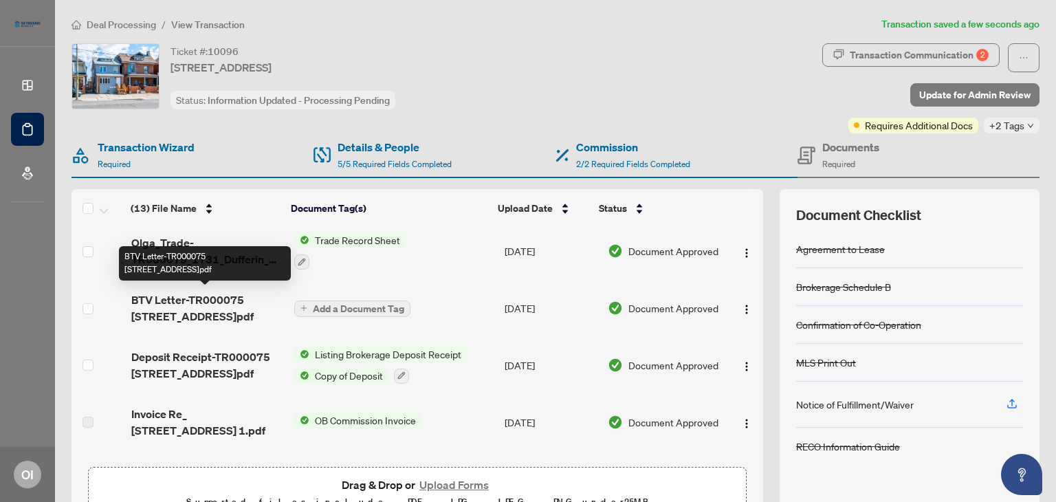
click at [219, 308] on span "BTV Letter-TR000075 [STREET_ADDRESS]pdf" at bounding box center [206, 307] width 151 height 33
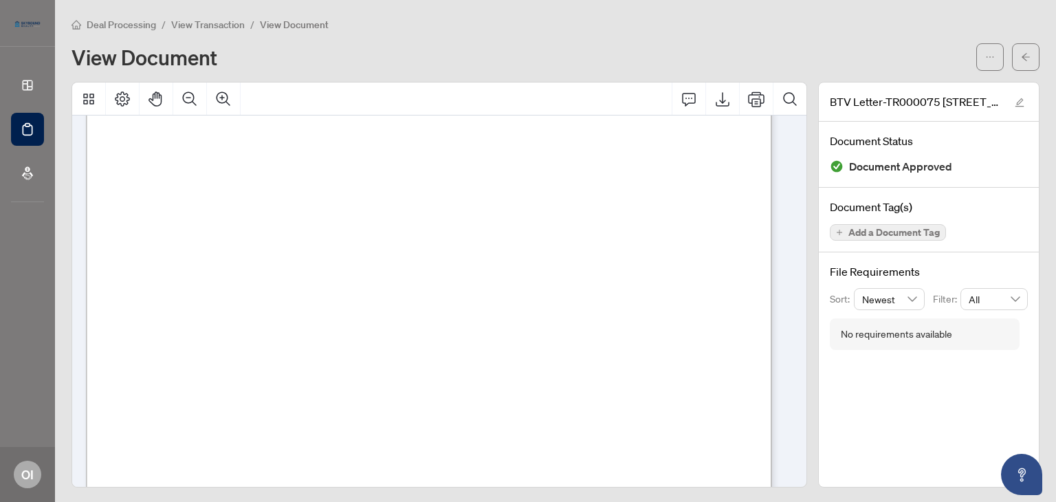
scroll to position [294, 0]
click at [191, 25] on span "View Transaction" at bounding box center [208, 25] width 74 height 12
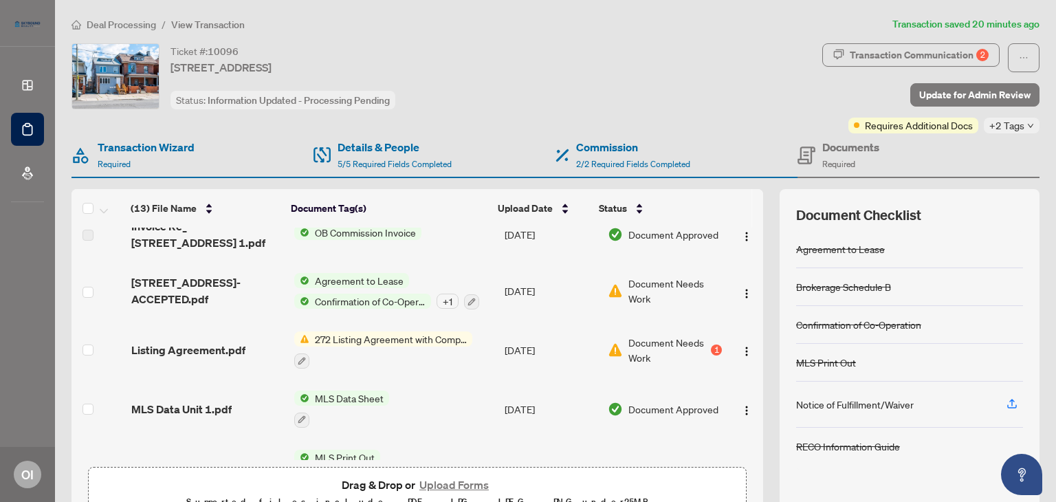
scroll to position [393, 0]
click at [648, 280] on span "Document Needs Work" at bounding box center [675, 289] width 94 height 30
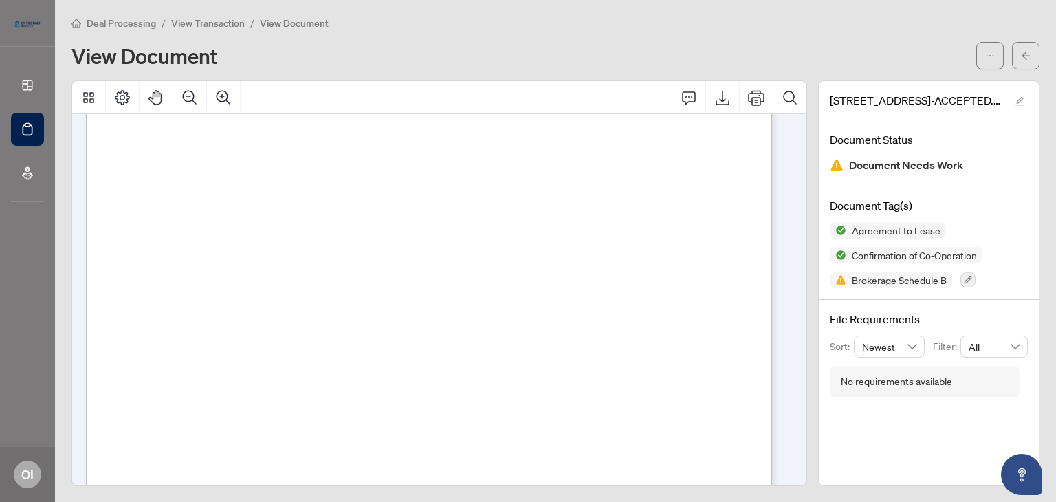
scroll to position [6812, 0]
click at [186, 23] on span "View Transaction" at bounding box center [208, 23] width 74 height 12
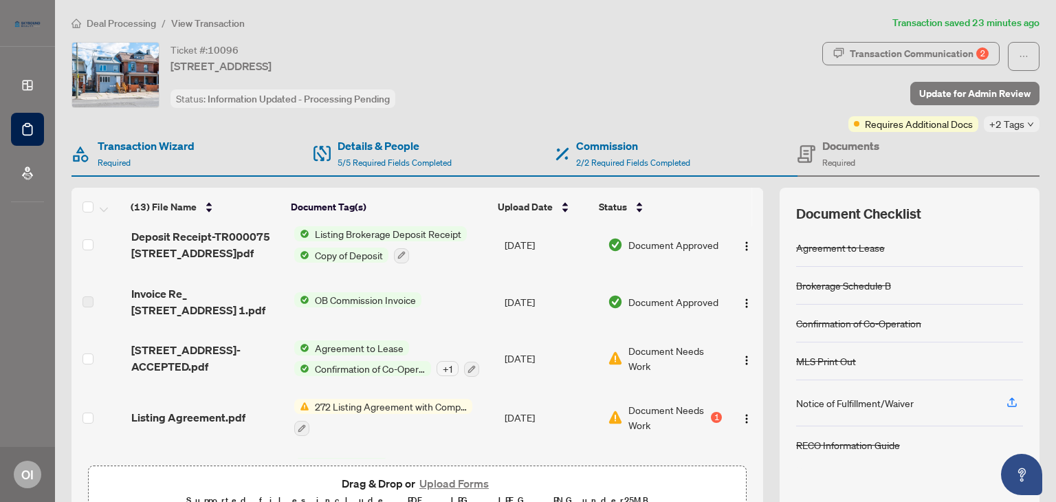
scroll to position [335, 0]
